Goal: Task Accomplishment & Management: Manage account settings

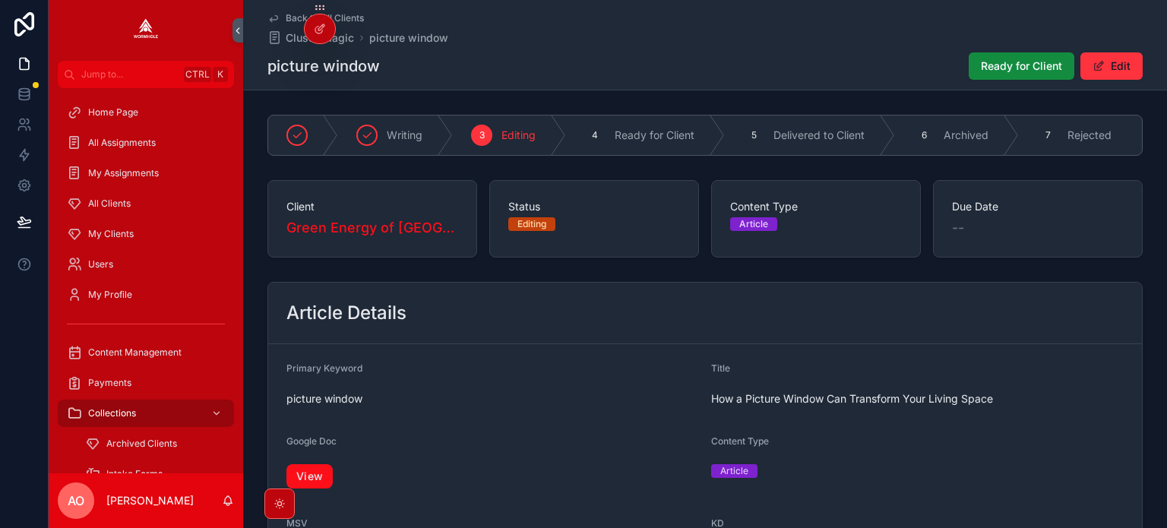
click at [319, 473] on link "View" at bounding box center [309, 476] width 46 height 24
click at [1003, 62] on span "Ready for Client" at bounding box center [1021, 65] width 81 height 15
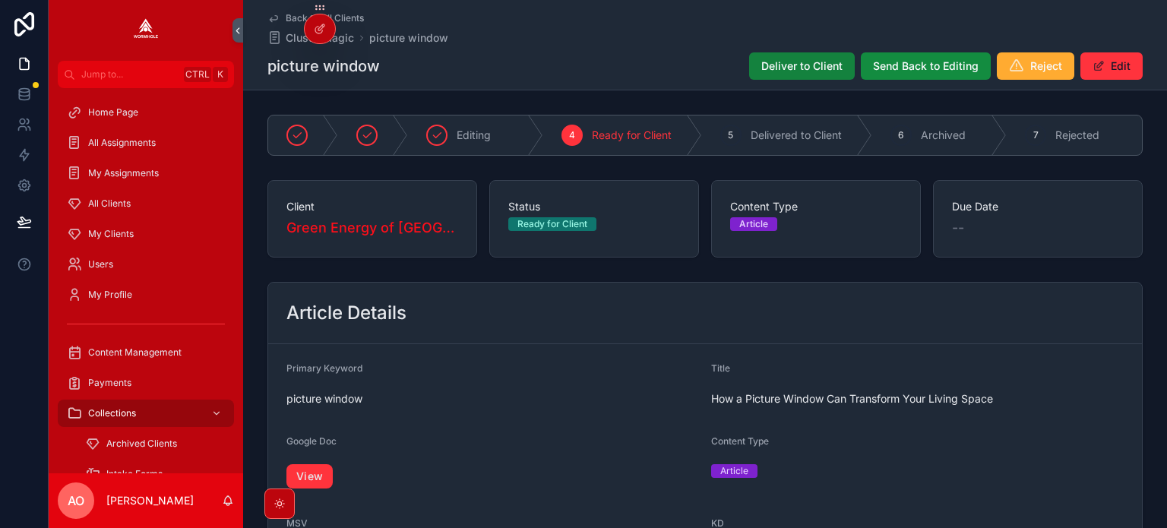
click at [809, 61] on span "Deliver to Client" at bounding box center [801, 65] width 81 height 15
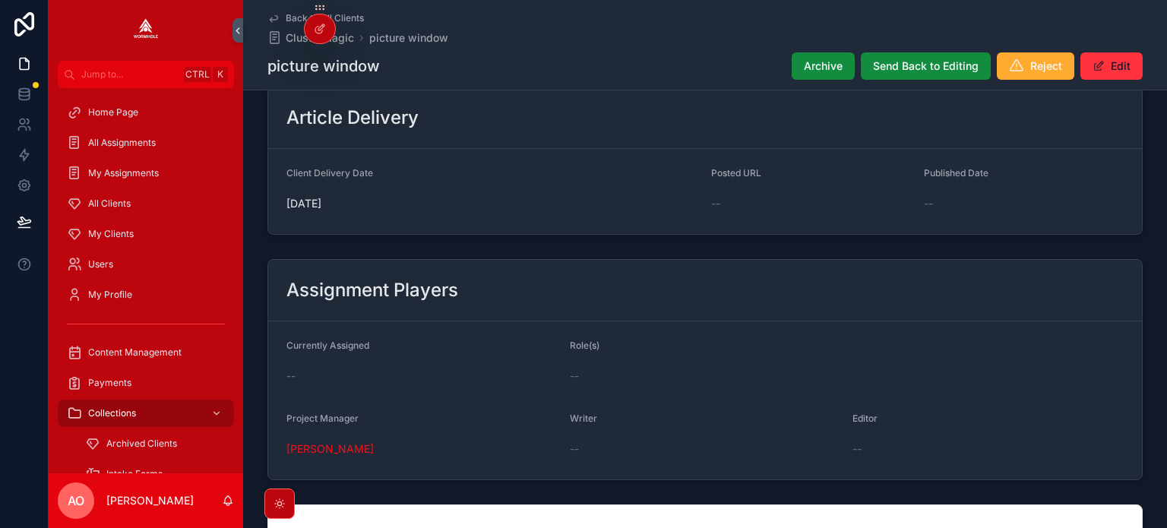
scroll to position [304, 0]
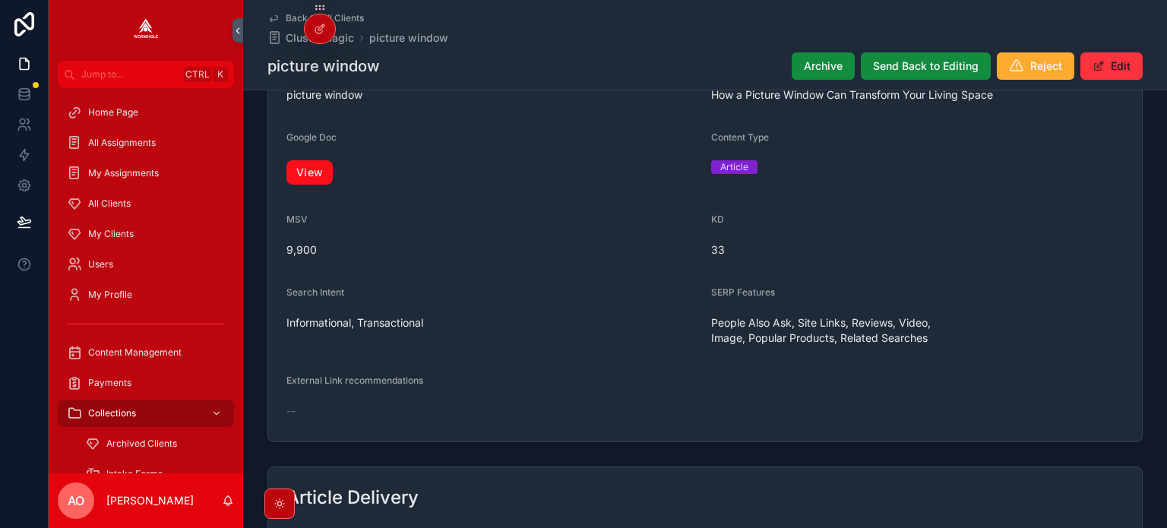
click at [302, 166] on link "View" at bounding box center [309, 172] width 46 height 24
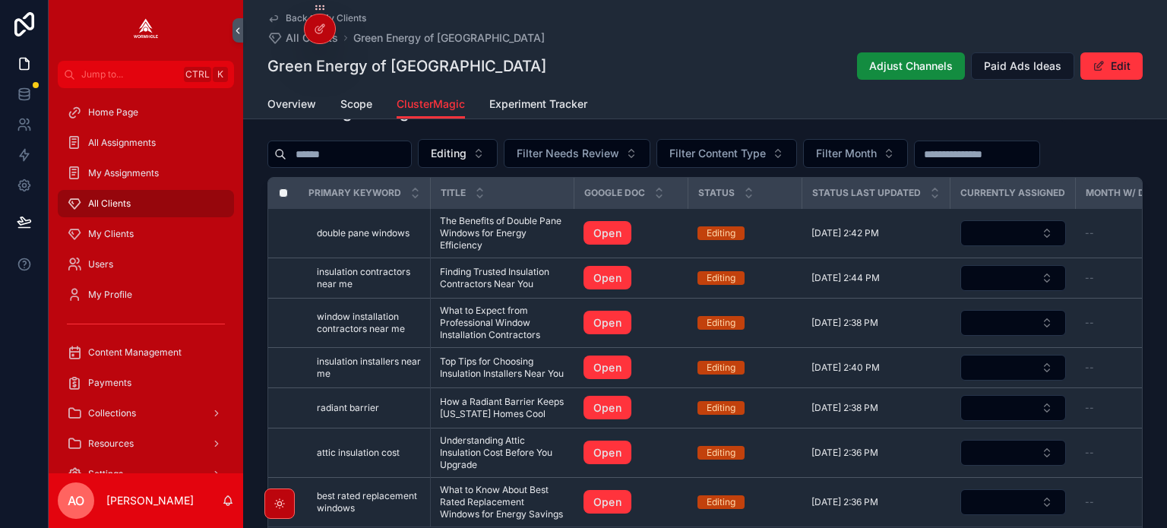
scroll to position [608, 0]
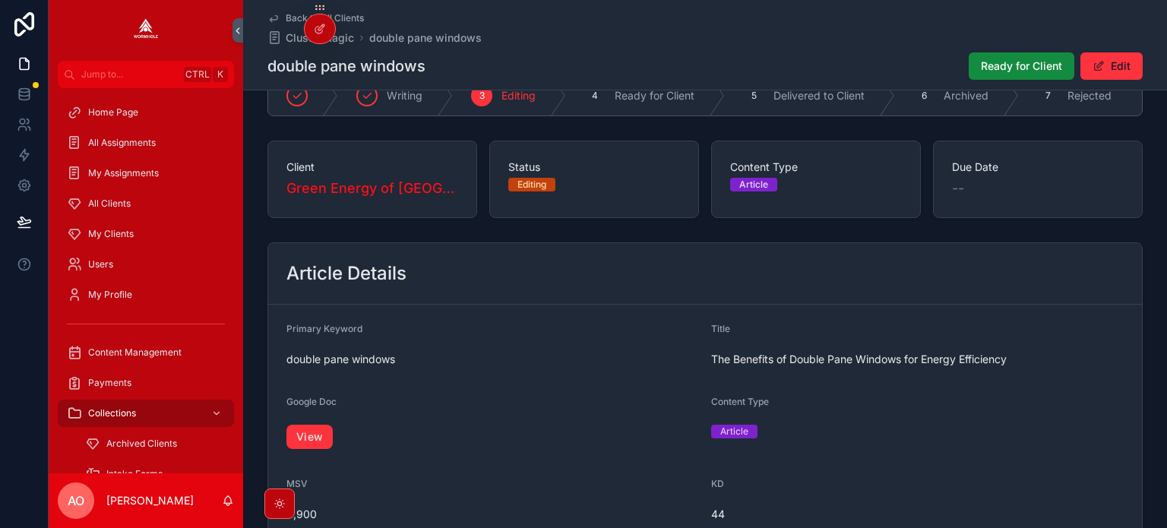
scroll to position [76, 0]
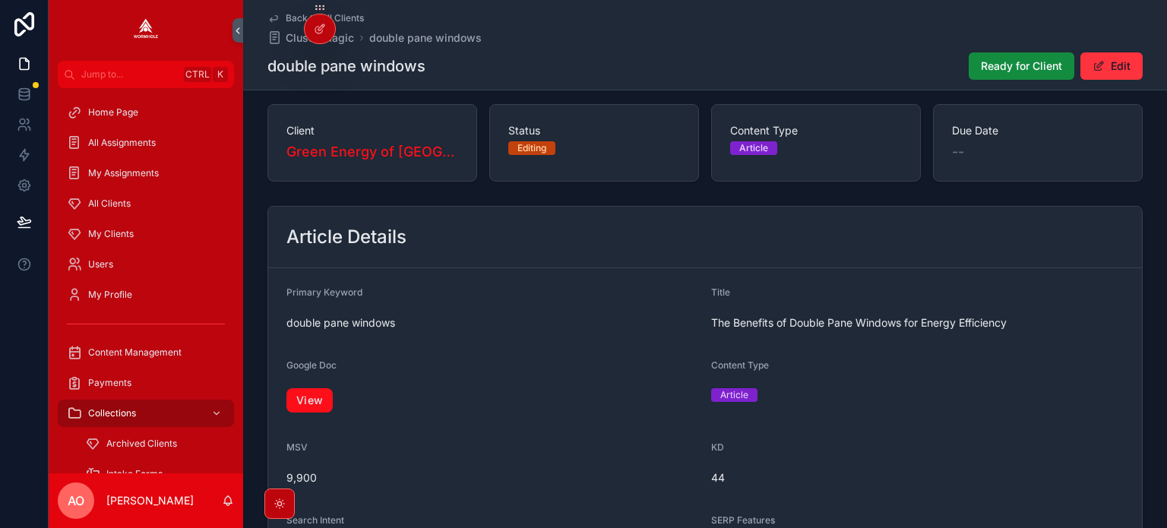
click at [303, 412] on link "View" at bounding box center [309, 400] width 46 height 24
